Goal: Task Accomplishment & Management: Complete application form

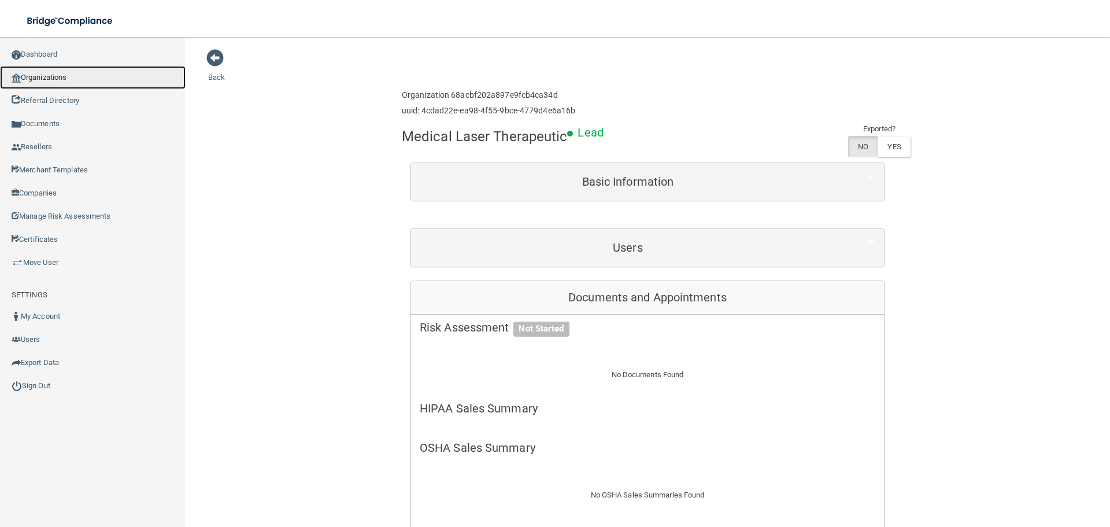
click at [33, 79] on link "Organizations" at bounding box center [93, 77] width 186 height 23
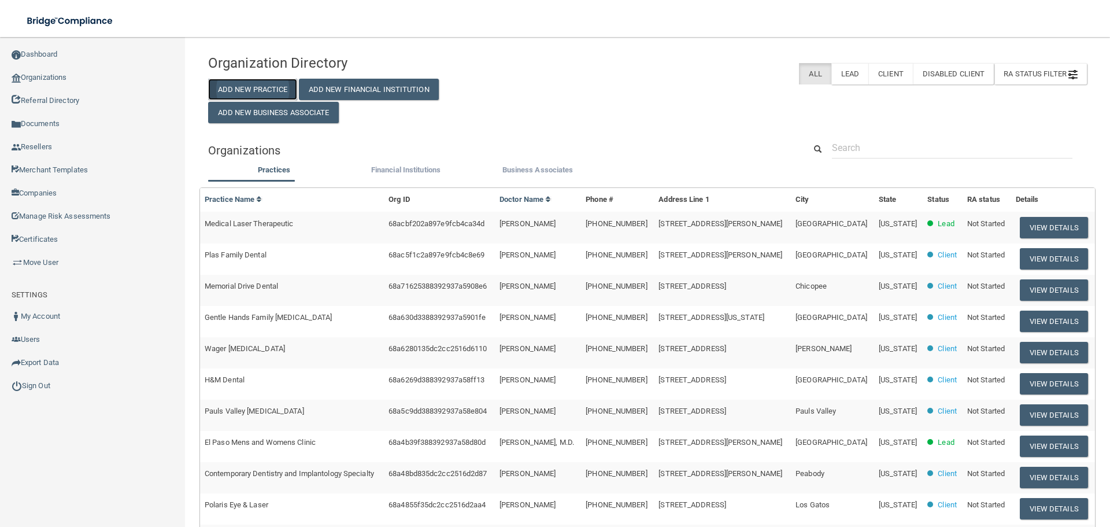
click at [242, 90] on button "Add New Practice" at bounding box center [252, 89] width 89 height 21
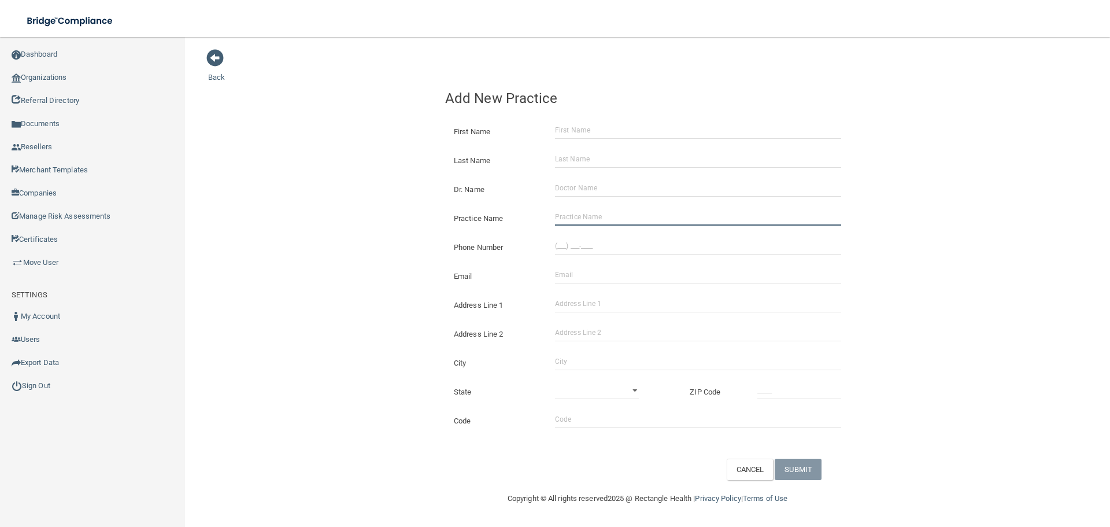
click at [591, 211] on input "Practice Name" at bounding box center [698, 216] width 286 height 17
paste input "[PERSON_NAME] Orthodontics"
type input "[PERSON_NAME] Orthodontics"
drag, startPoint x: 588, startPoint y: 251, endPoint x: 396, endPoint y: 250, distance: 192.0
click at [588, 251] on input "(___) ___-____" at bounding box center [698, 245] width 286 height 17
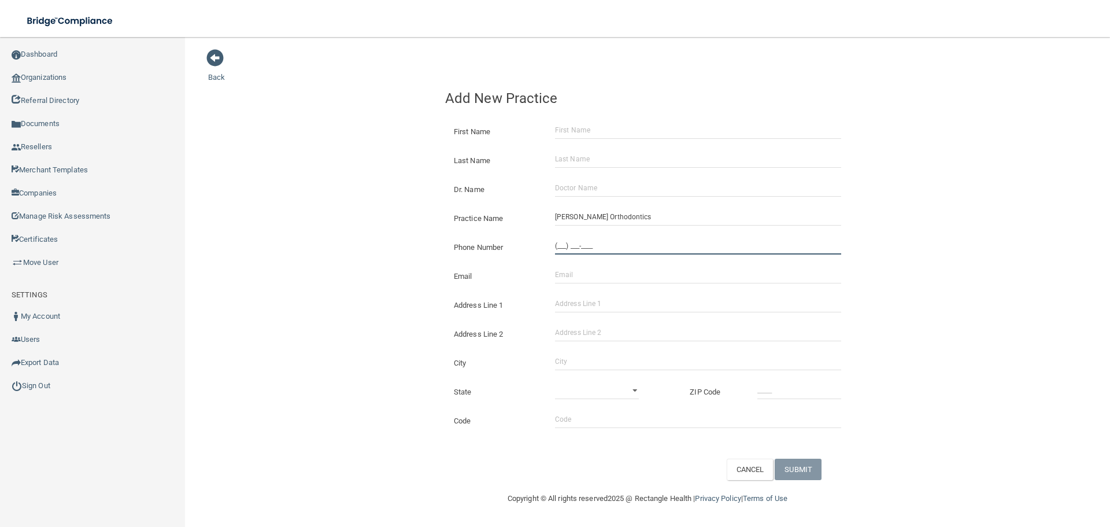
paste input "714) 309-8618"
type input "[PHONE_NUMBER]"
click at [305, 248] on div "Back Add New Practice First Name Last Name Dr. Name Practice Name [PERSON_NAME]…" at bounding box center [647, 264] width 879 height 431
click at [582, 296] on input "Address Line 1" at bounding box center [698, 303] width 286 height 17
paste input "[STREET_ADDRESS]"
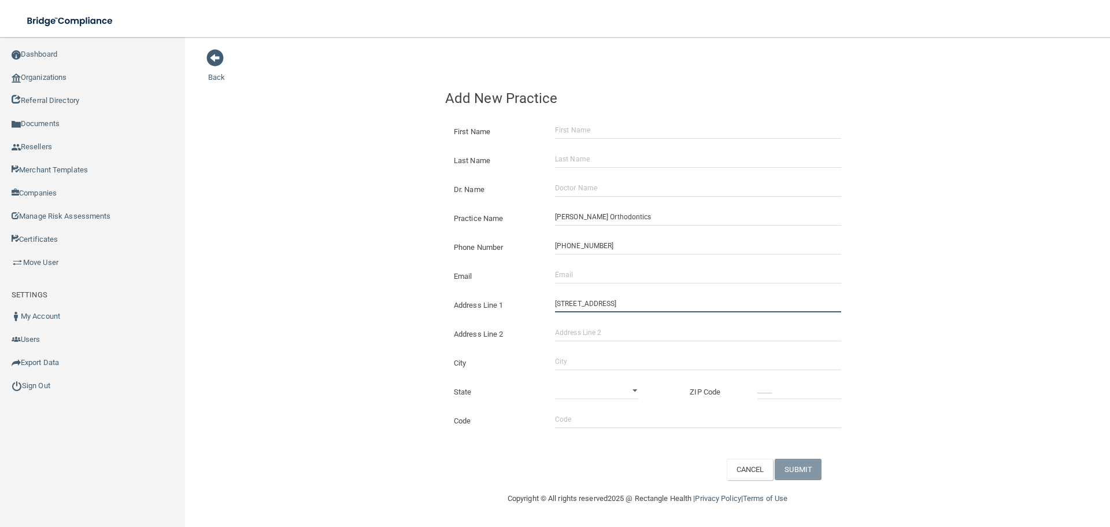
type input "[STREET_ADDRESS]"
click at [595, 361] on input "City" at bounding box center [698, 361] width 286 height 17
type input "Cypress"
drag, startPoint x: 593, startPoint y: 393, endPoint x: 594, endPoint y: 384, distance: 9.3
click at [593, 393] on select "[US_STATE] [US_STATE] [US_STATE] [US_STATE] [US_STATE] [US_STATE] [US_STATE] [U…" at bounding box center [597, 390] width 84 height 17
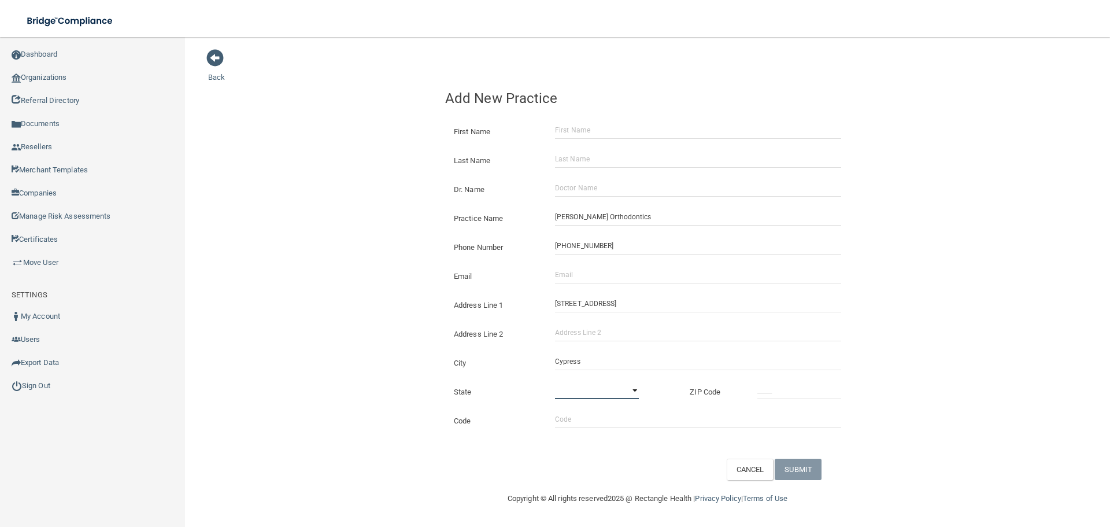
select select "4"
click at [555, 382] on select "[US_STATE] [US_STATE] [US_STATE] [US_STATE] [US_STATE] [US_STATE] [US_STATE] [U…" at bounding box center [597, 390] width 84 height 17
click at [775, 396] on input "_____" at bounding box center [800, 390] width 84 height 17
type input "90630"
click at [601, 273] on input "Email" at bounding box center [698, 274] width 286 height 17
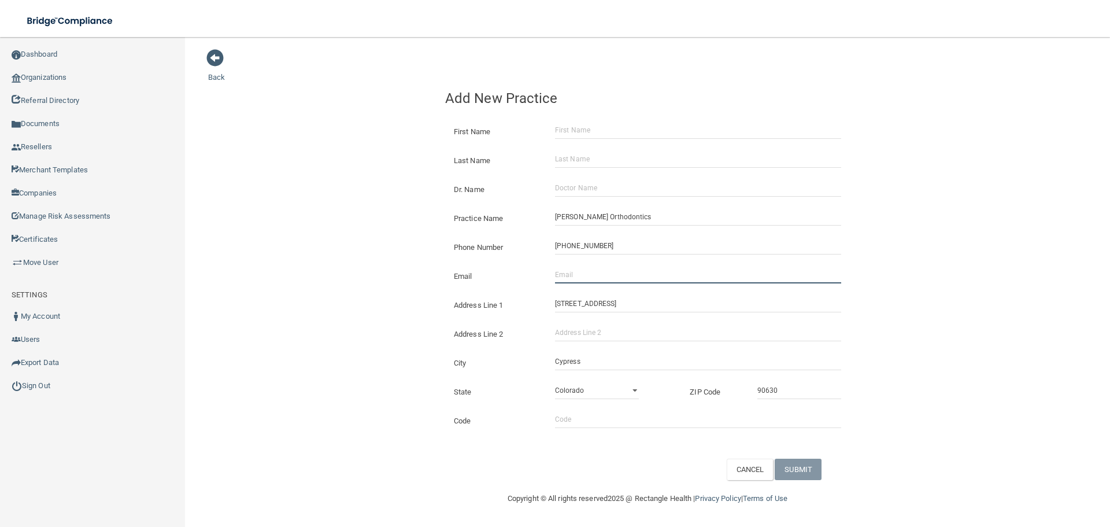
paste input "[EMAIL_ADDRESS][DOMAIN_NAME]"
type input "[EMAIL_ADDRESS][DOMAIN_NAME]"
click at [219, 249] on div "Back Add New Practice First Name Last Name Dr. Name Practice Name [PERSON_NAME]…" at bounding box center [647, 264] width 879 height 431
drag, startPoint x: 570, startPoint y: 278, endPoint x: 331, endPoint y: 278, distance: 238.9
click at [340, 278] on div "Back Add New Practice First Name Last Name Dr. Name Practice Name [PERSON_NAME]…" at bounding box center [647, 264] width 879 height 431
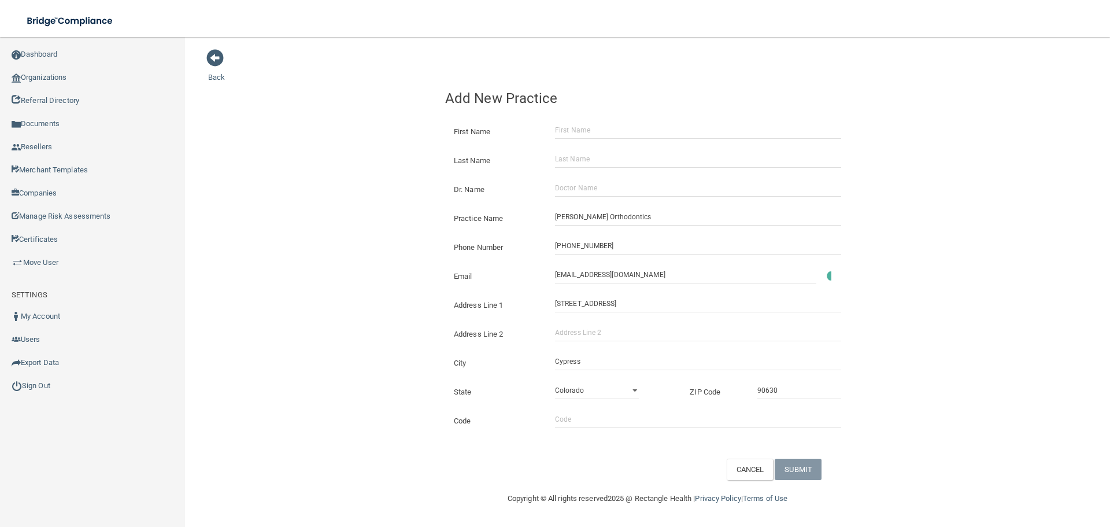
click at [331, 278] on div "Back Add New Practice First Name Last Name Dr. Name Practice Name [PERSON_NAME]…" at bounding box center [647, 264] width 879 height 431
click at [564, 191] on input "Dr. Name" at bounding box center [698, 187] width 286 height 17
paste input "[PERSON_NAME]"
type input "[PERSON_NAME]"
click at [584, 124] on input "First Name" at bounding box center [698, 129] width 286 height 17
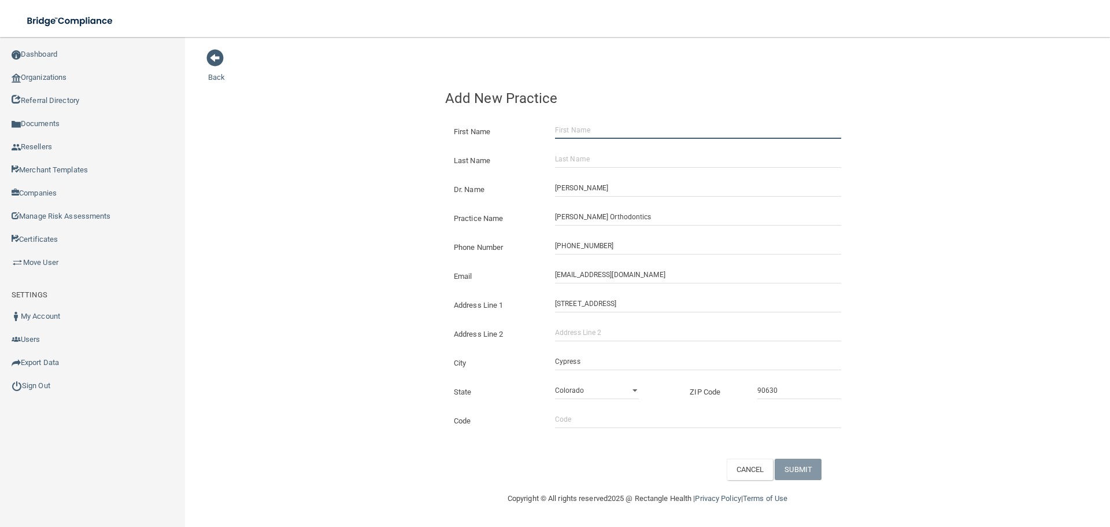
paste input "[PERSON_NAME]"
click at [588, 127] on input "[PERSON_NAME]" at bounding box center [698, 129] width 286 height 17
click at [588, 128] on input "[PERSON_NAME]" at bounding box center [698, 129] width 286 height 17
type input "Bart"
click at [591, 161] on input "Last Name" at bounding box center [698, 158] width 286 height 17
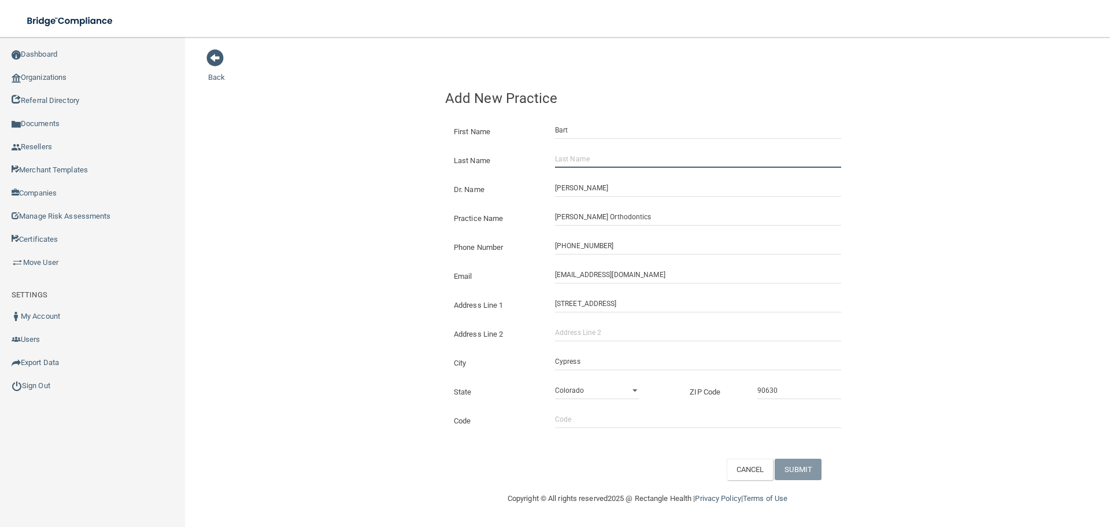
paste input "[PERSON_NAME]"
type input "[PERSON_NAME]"
click at [811, 472] on button "SUBMIT" at bounding box center [798, 469] width 47 height 21
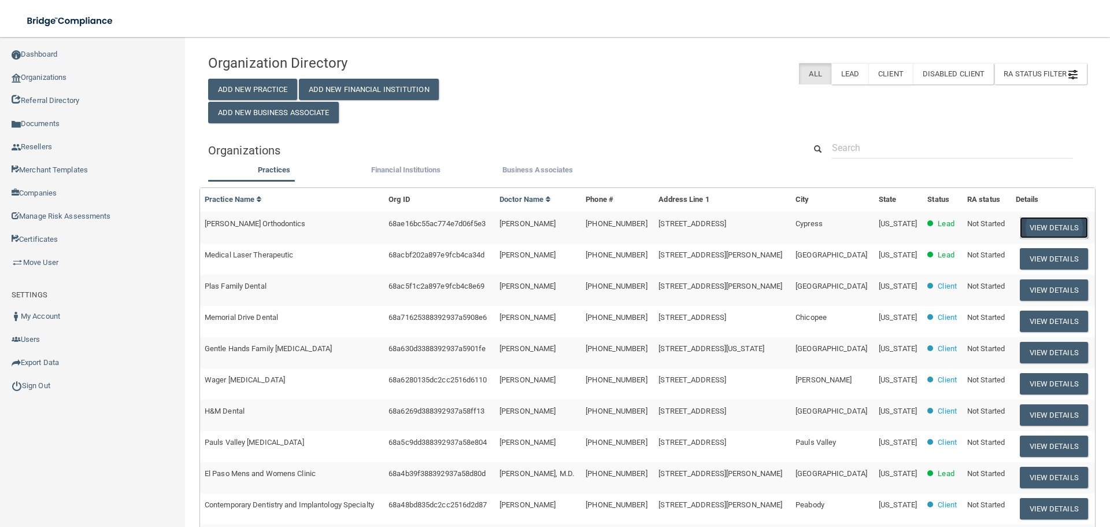
click at [1058, 231] on button "View Details" at bounding box center [1054, 227] width 68 height 21
